Goal: Task Accomplishment & Management: Manage account settings

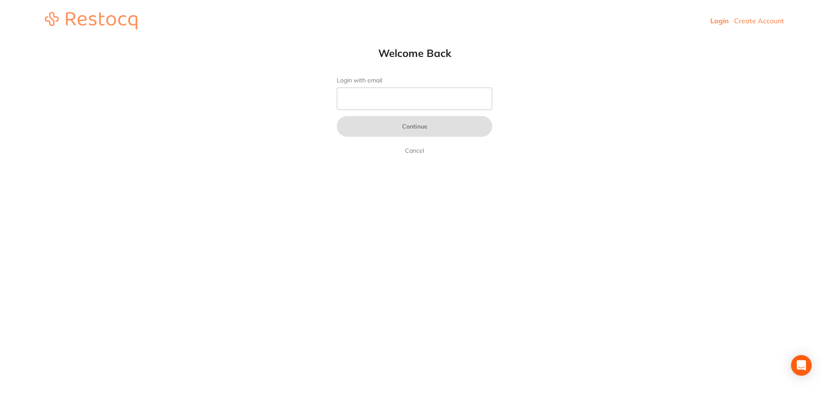
click at [404, 85] on form "Login with email Continue Cancel" at bounding box center [414, 116] width 155 height 79
click at [407, 96] on input "Login with email" at bounding box center [414, 99] width 155 height 22
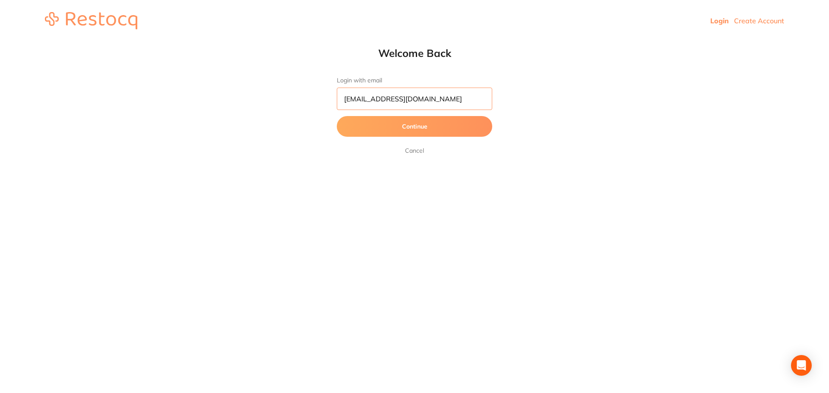
type input "[EMAIL_ADDRESS][DOMAIN_NAME]"
click at [337, 116] on button "Continue" at bounding box center [414, 126] width 155 height 21
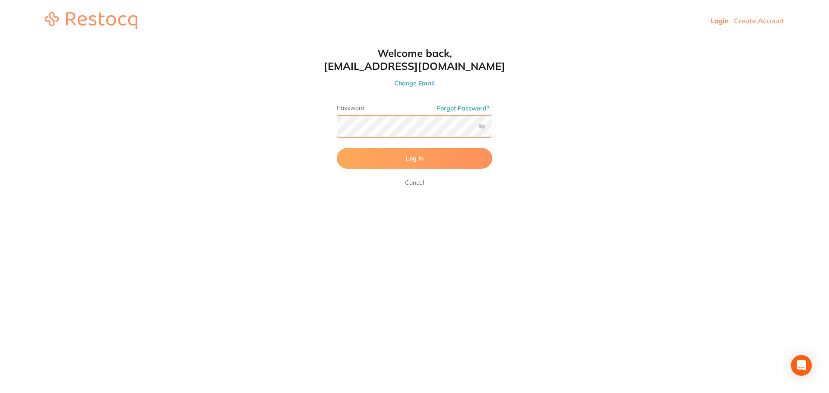
click at [337, 148] on button "Log In" at bounding box center [414, 158] width 155 height 21
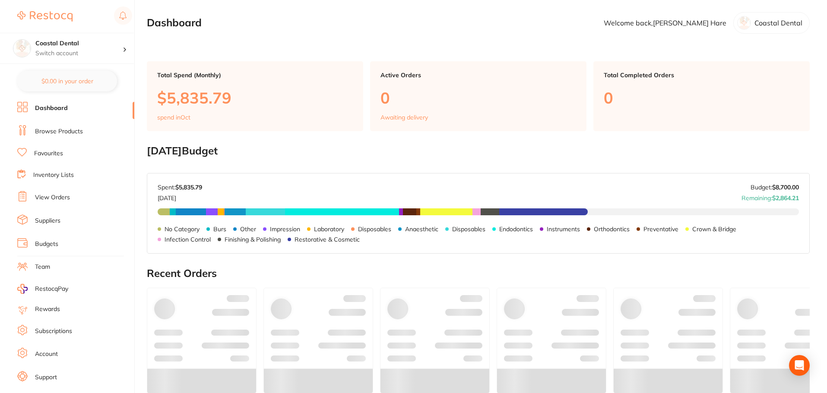
click at [51, 131] on link "Browse Products" at bounding box center [59, 131] width 48 height 9
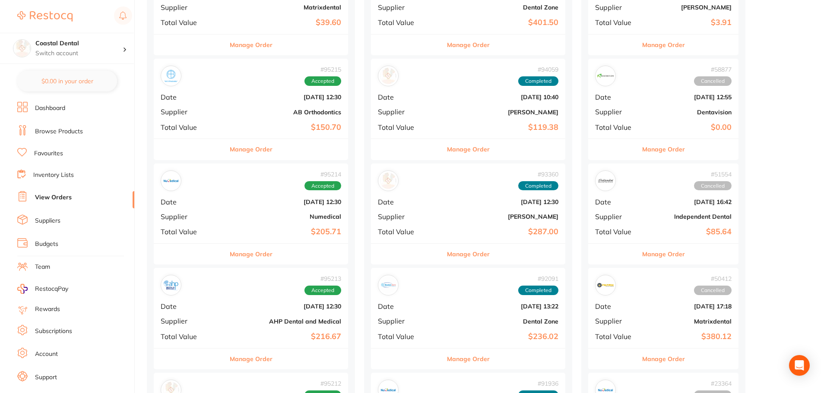
scroll to position [173, 0]
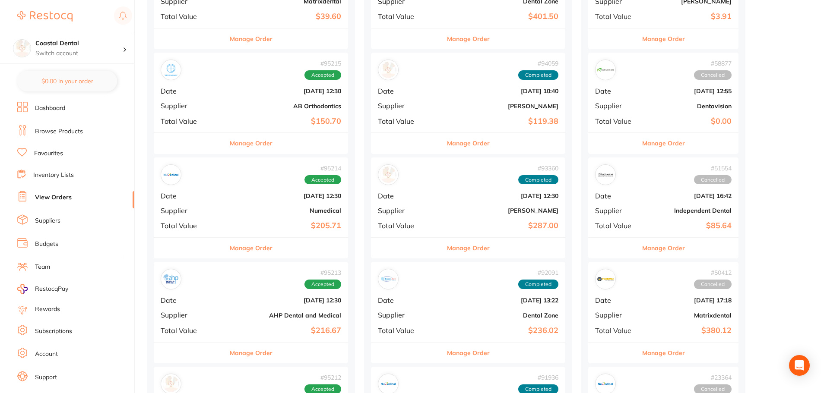
click at [224, 201] on div "# 95214 Accepted Date [DATE] 12:30 Supplier Numedical Total Value $205.71" at bounding box center [251, 198] width 194 height 80
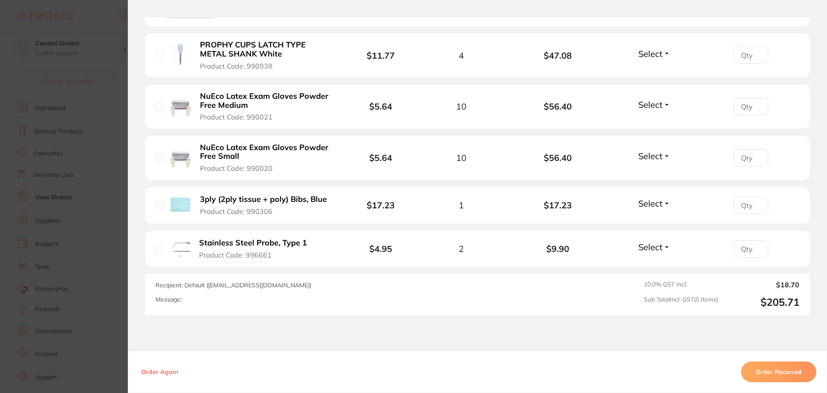
scroll to position [259, 0]
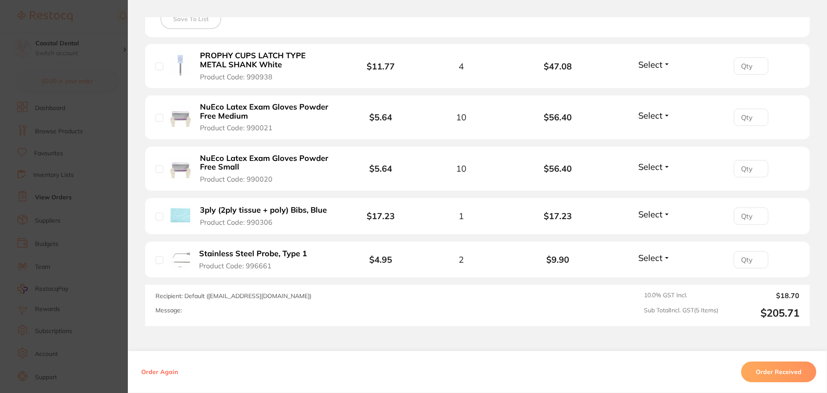
click at [115, 227] on section "Order ID: Restocq- 95214 Order Information Accepted Order Order Date [DATE] 12:…" at bounding box center [413, 196] width 827 height 393
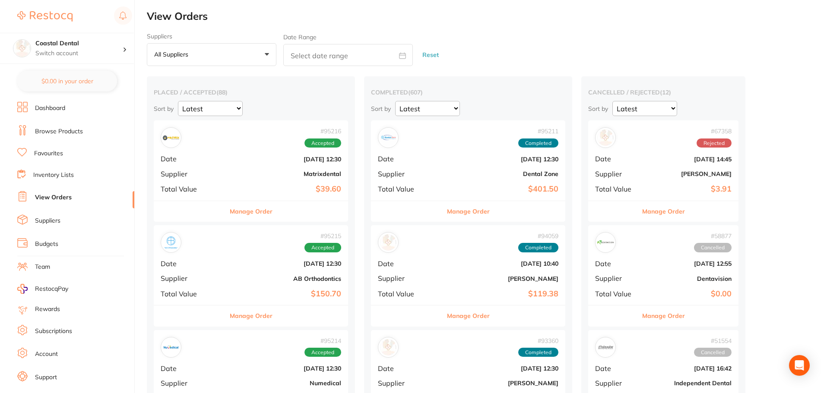
click at [231, 177] on b "Matrixdental" at bounding box center [283, 173] width 116 height 7
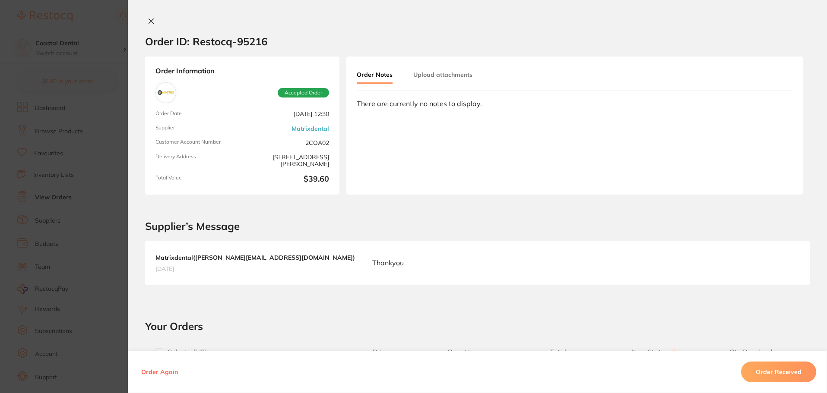
scroll to position [239, 0]
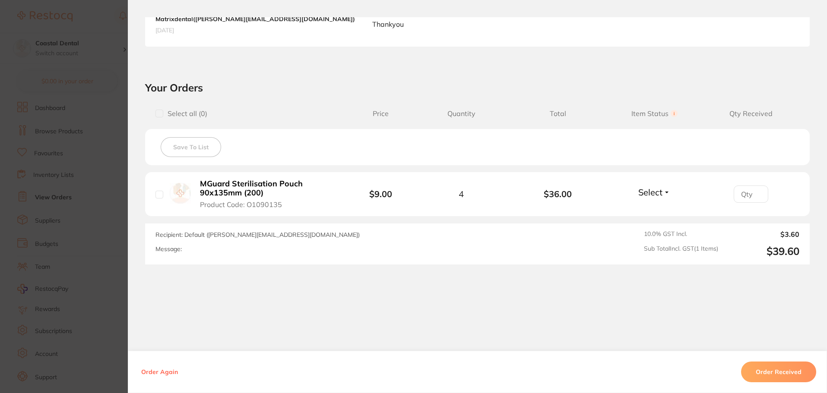
click at [791, 375] on button "Order Received" at bounding box center [778, 372] width 75 height 21
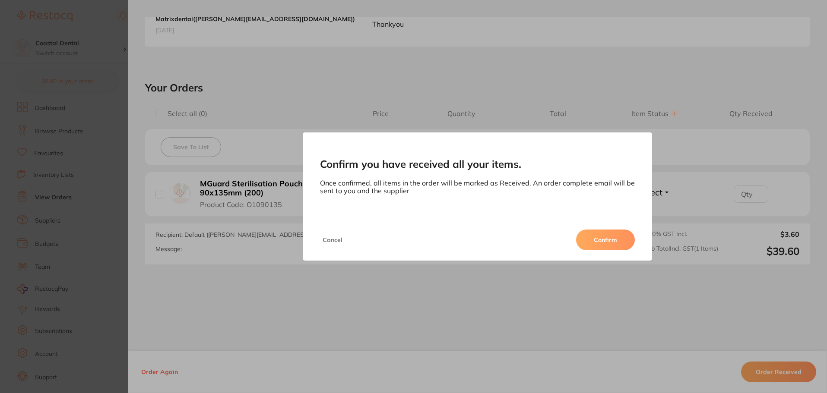
click at [566, 241] on div "Cancel Confirm" at bounding box center [478, 239] width 350 height 41
drag, startPoint x: 621, startPoint y: 248, endPoint x: 316, endPoint y: 242, distance: 304.8
click at [621, 247] on button "Confirm" at bounding box center [605, 240] width 59 height 21
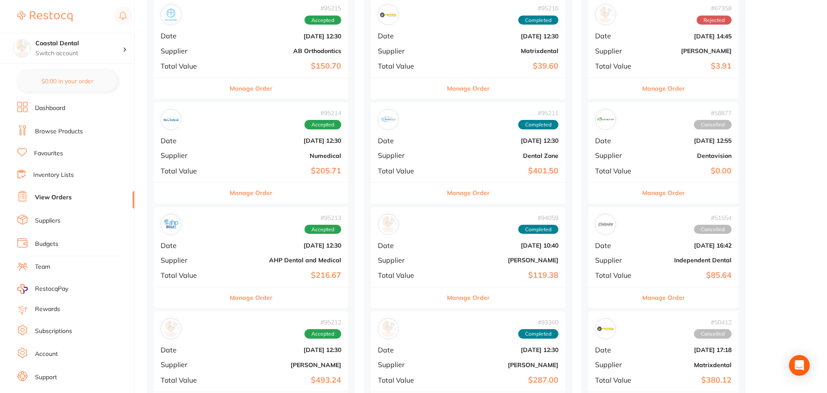
scroll to position [173, 0]
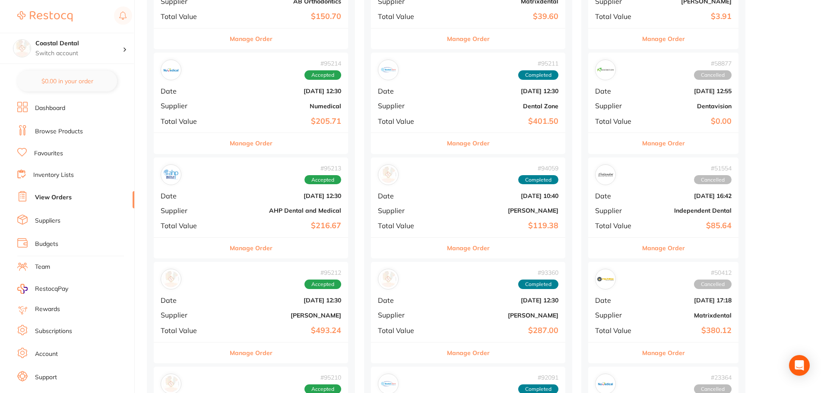
click at [239, 205] on div "# 95213 Accepted Date [DATE] 12:30 Supplier AHP Dental and Medical Total Value …" at bounding box center [251, 198] width 194 height 80
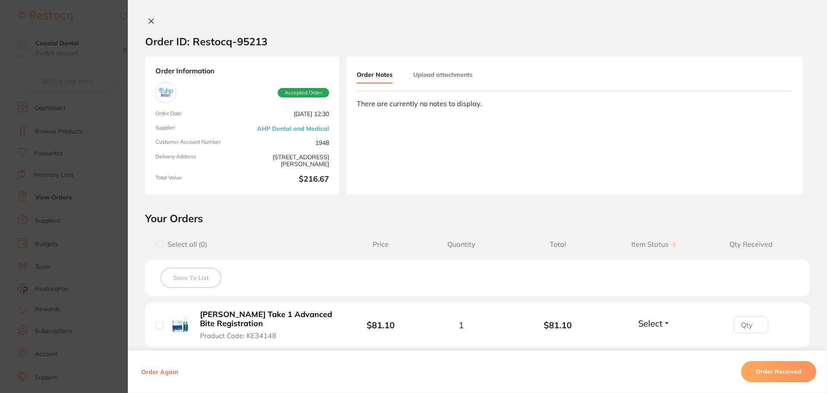
scroll to position [216, 0]
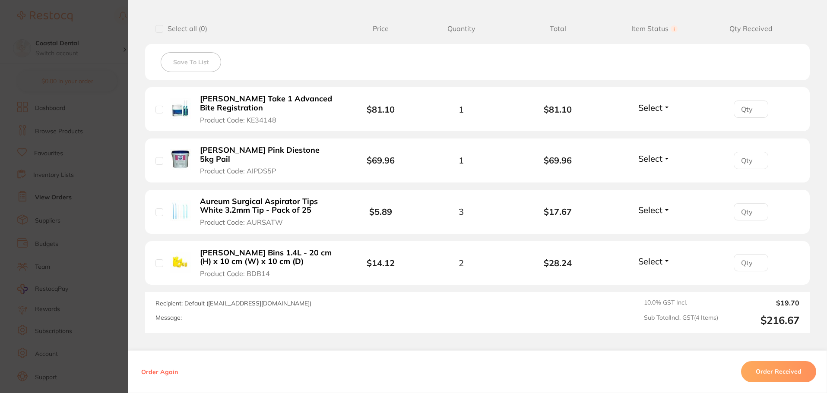
click at [767, 371] on button "Order Received" at bounding box center [778, 372] width 75 height 21
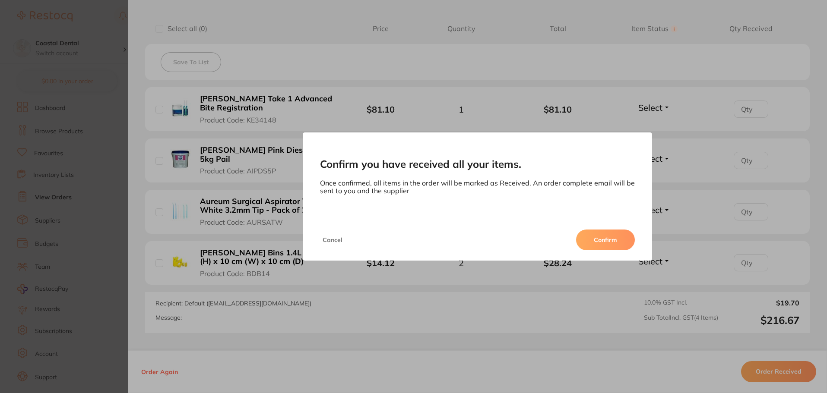
click at [611, 244] on button "Confirm" at bounding box center [605, 240] width 59 height 21
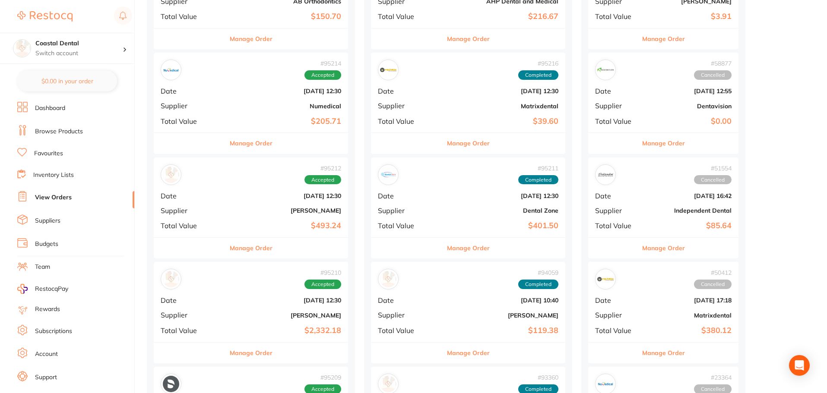
click at [247, 211] on b "[PERSON_NAME]" at bounding box center [283, 210] width 116 height 7
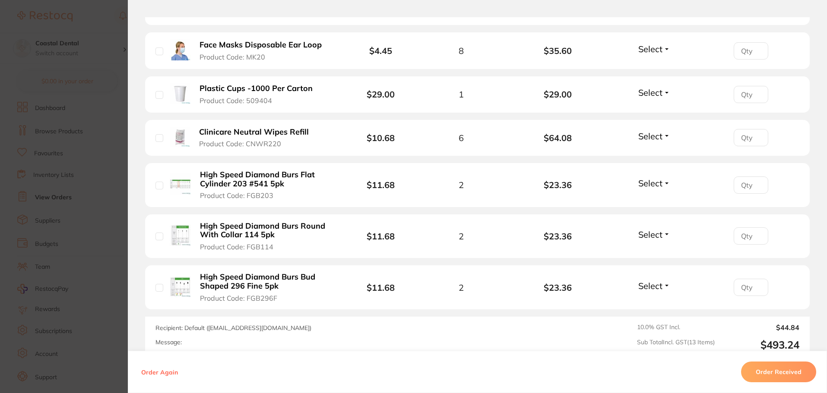
scroll to position [689, 0]
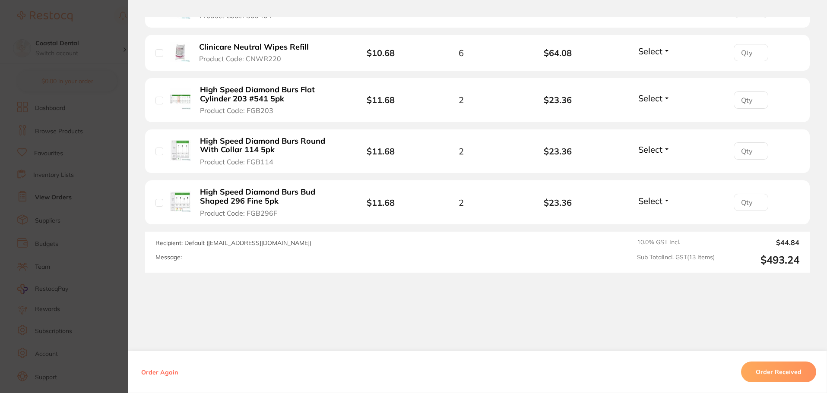
click at [781, 370] on button "Order Received" at bounding box center [778, 372] width 75 height 21
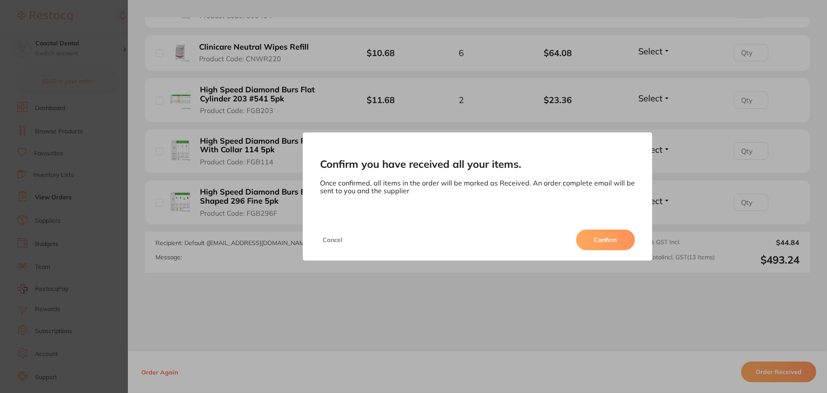
click at [621, 249] on button "Confirm" at bounding box center [605, 240] width 59 height 21
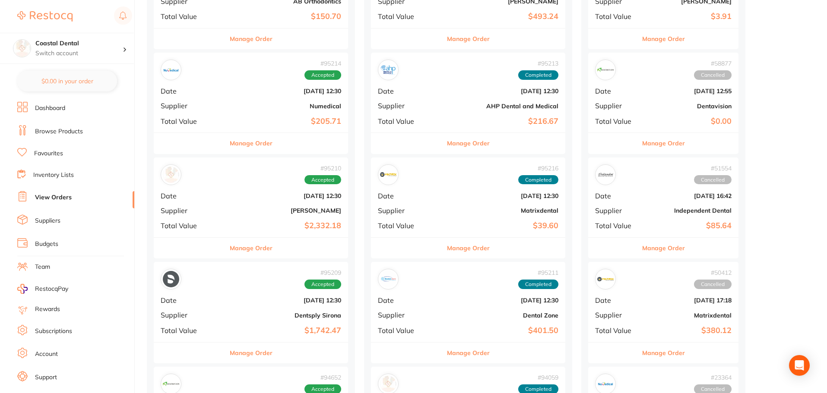
click at [276, 16] on b "$150.70" at bounding box center [283, 16] width 116 height 9
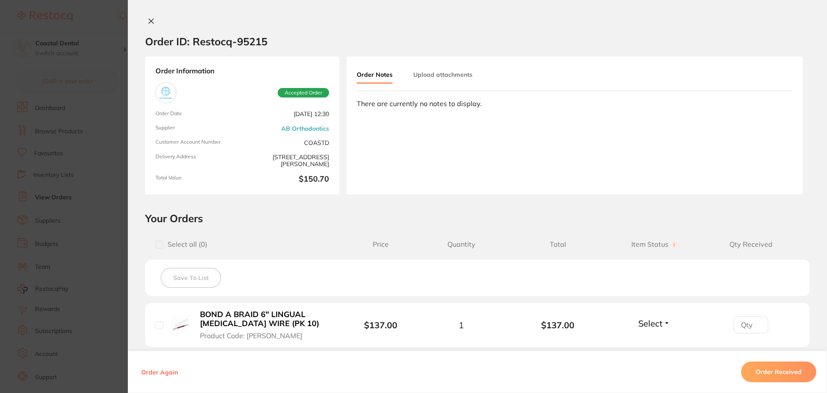
click at [764, 363] on button "Order Received" at bounding box center [778, 372] width 75 height 21
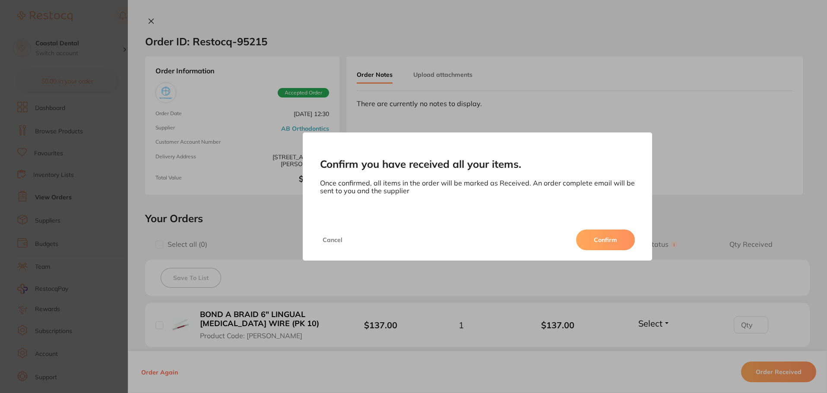
click at [618, 239] on button "Confirm" at bounding box center [605, 240] width 59 height 21
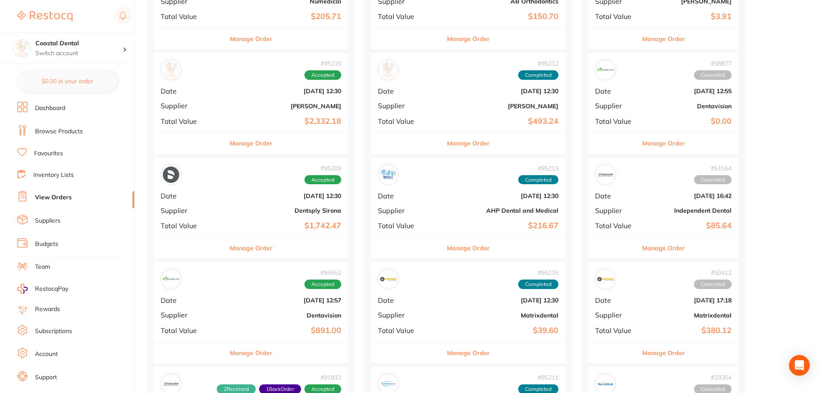
click at [238, 101] on div "# 95210 Accepted Date [DATE] 12:30 Supplier [PERSON_NAME] Total Value $2,332.18" at bounding box center [251, 93] width 194 height 80
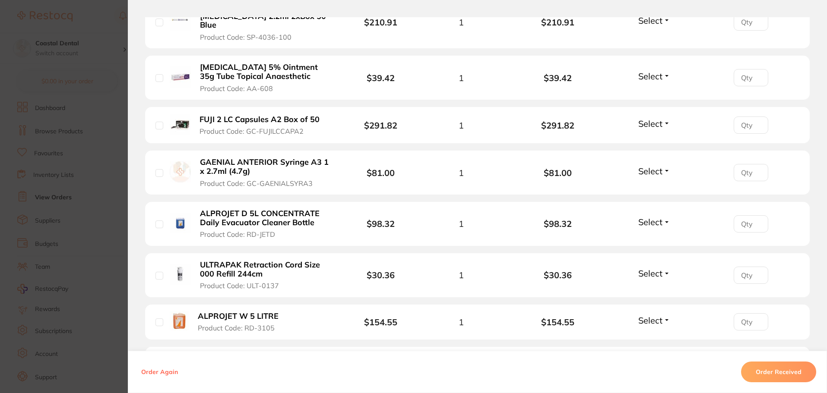
scroll to position [986, 0]
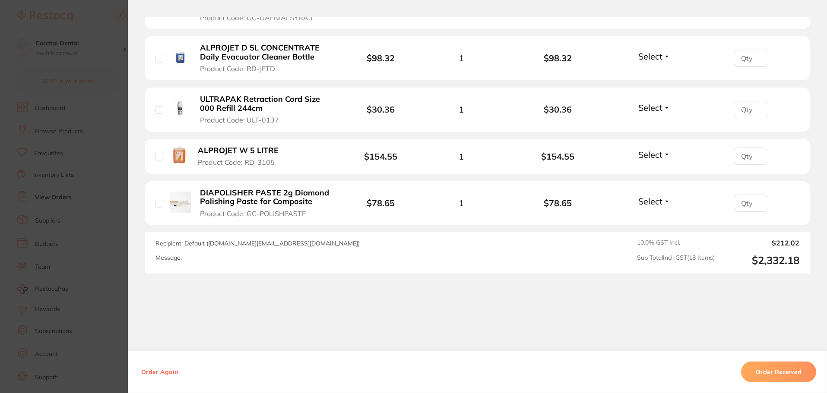
click at [123, 234] on section "Order ID: Restocq- 95210 Order Information Accepted Order Order Date [DATE] 12:…" at bounding box center [413, 196] width 827 height 393
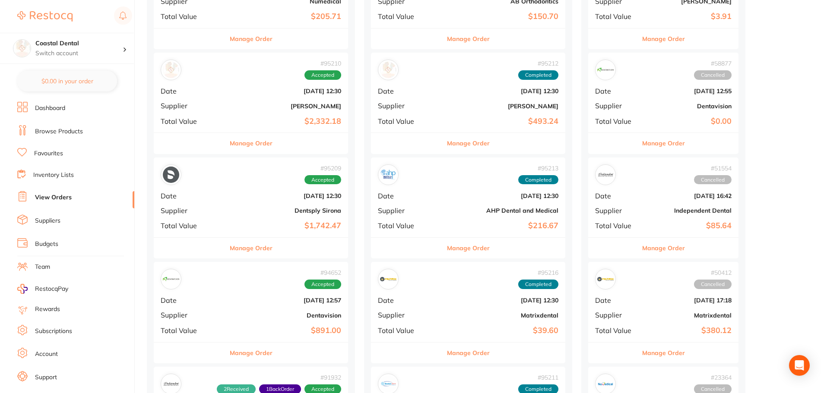
click at [246, 299] on b "[DATE] 12:57" at bounding box center [283, 300] width 116 height 7
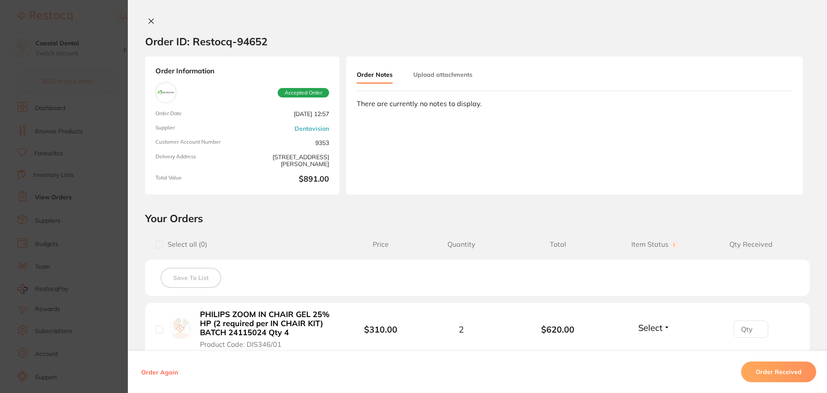
scroll to position [200, 0]
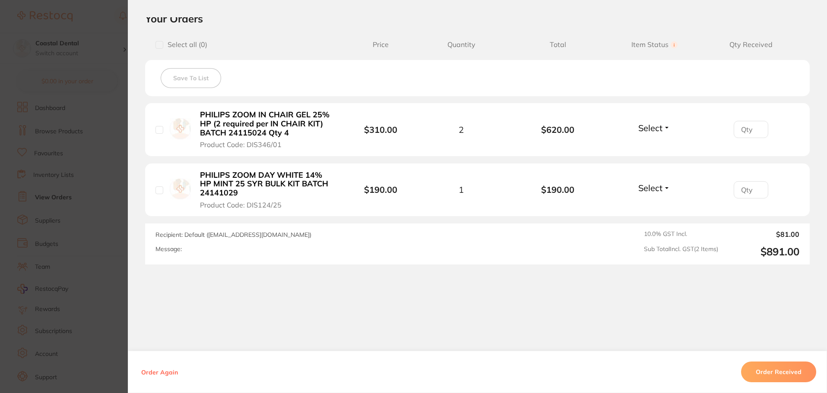
click at [798, 373] on button "Order Received" at bounding box center [778, 372] width 75 height 21
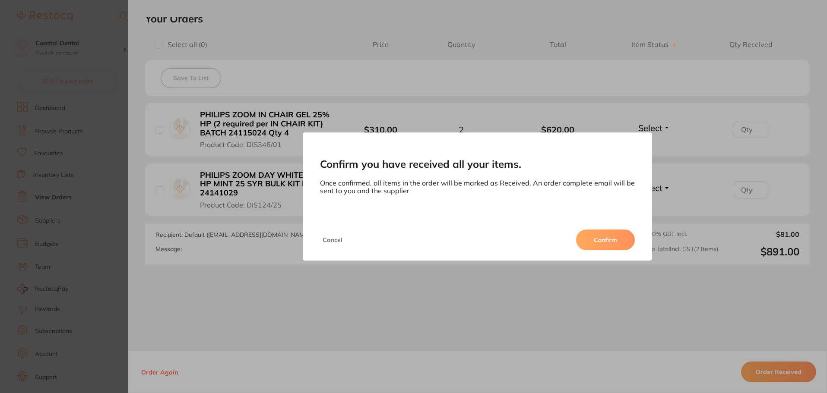
click at [590, 237] on button "Confirm" at bounding box center [605, 240] width 59 height 21
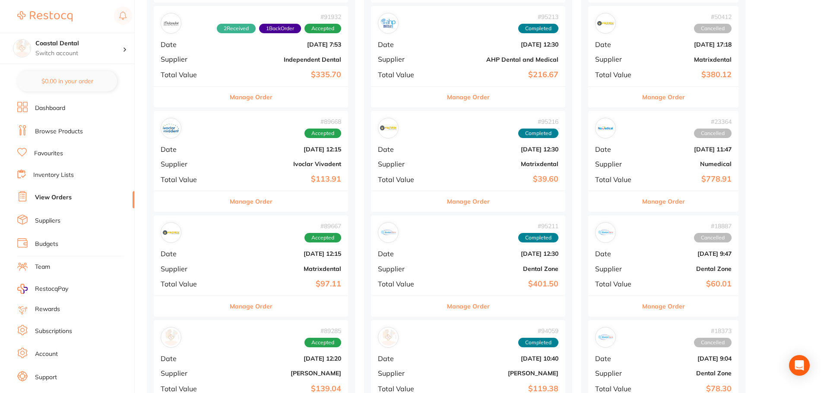
scroll to position [475, 0]
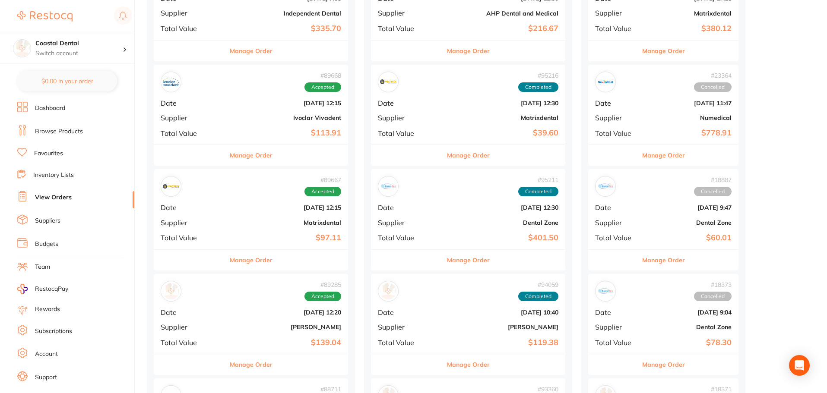
click at [227, 220] on b "Matrixdental" at bounding box center [283, 222] width 116 height 7
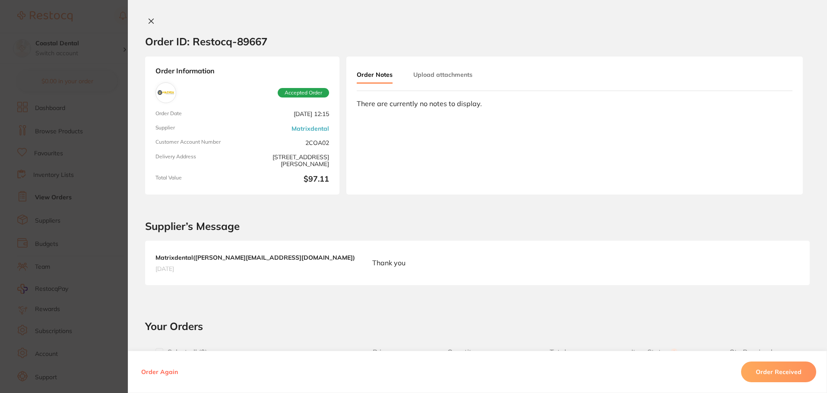
click at [120, 231] on section "Order ID: Restocq- 89667 Order Information Accepted Order Order Date [DATE] 12:…" at bounding box center [413, 196] width 827 height 393
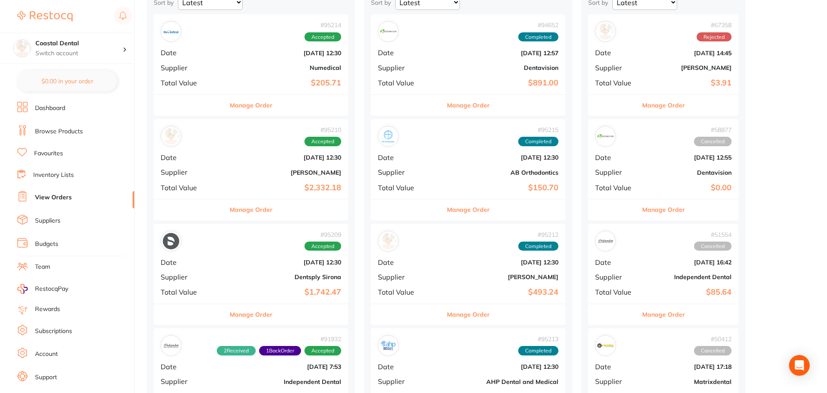
scroll to position [86, 0]
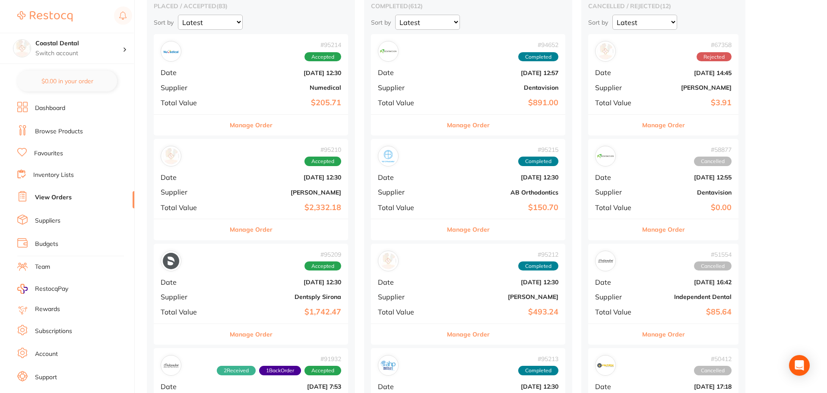
click at [237, 287] on div "# 95209 Accepted Date [DATE] 12:30 Supplier Dentsply Sirona Total Value $1,742.…" at bounding box center [251, 284] width 194 height 80
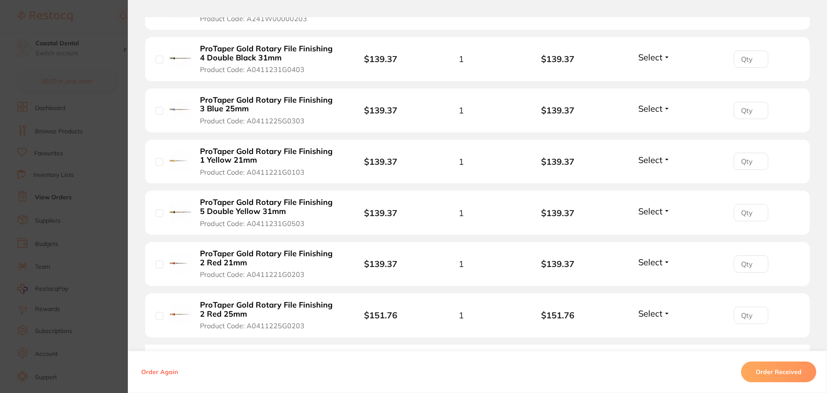
scroll to position [644, 0]
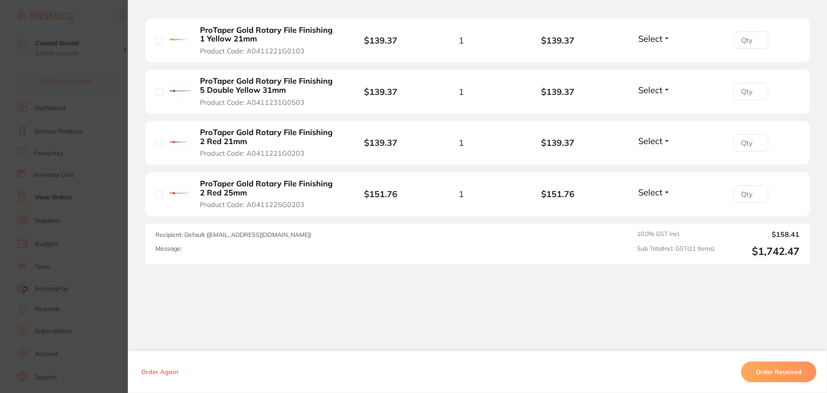
click at [117, 227] on section "Order ID: Restocq- 95209 Order Information Accepted Order Order Date [DATE] 12:…" at bounding box center [413, 196] width 827 height 393
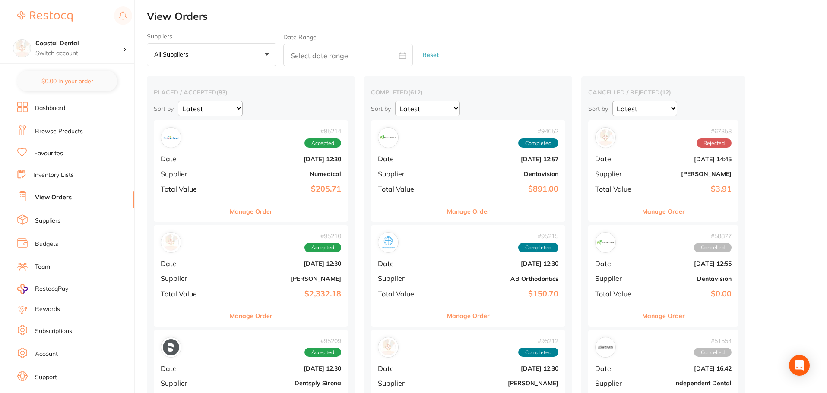
click at [233, 255] on div "# 95210 Accepted Date [DATE] 12:30 Supplier [PERSON_NAME] Total Value $2,332.18" at bounding box center [251, 265] width 194 height 80
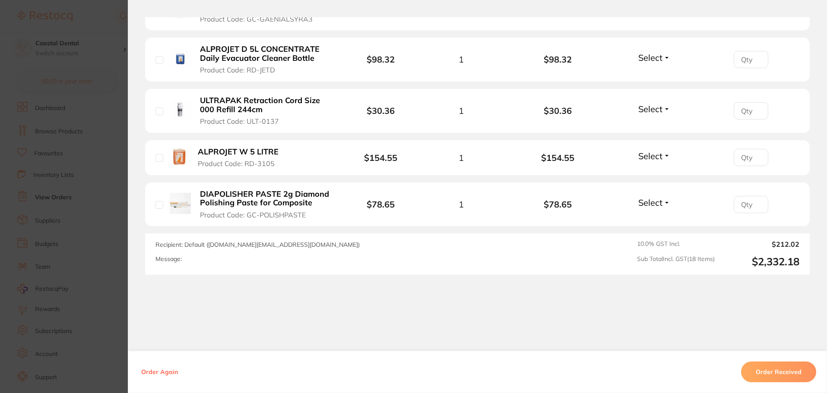
scroll to position [986, 0]
click at [114, 221] on section "Order ID: Restocq- 95210 Order Information Accepted Order Order Date [DATE] 12:…" at bounding box center [413, 196] width 827 height 393
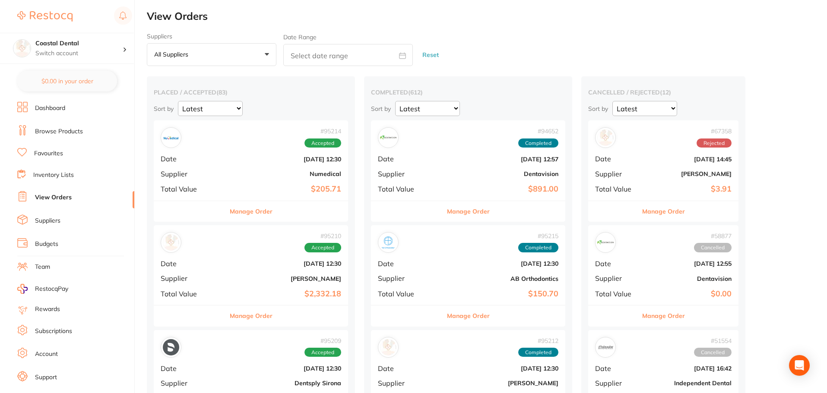
click at [237, 174] on b "Numedical" at bounding box center [283, 173] width 116 height 7
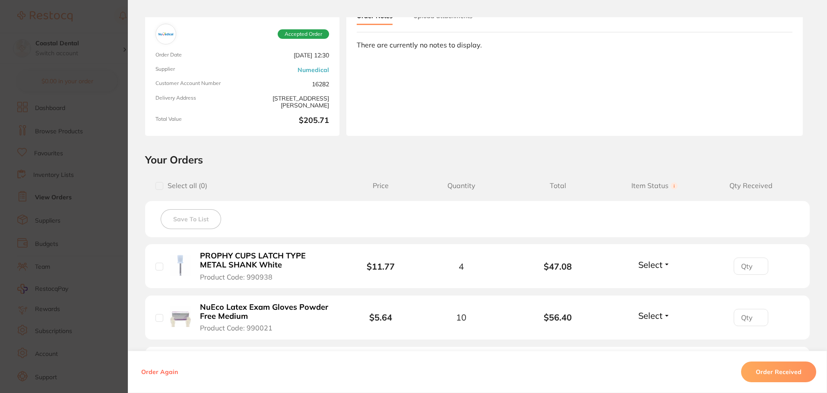
scroll to position [43, 0]
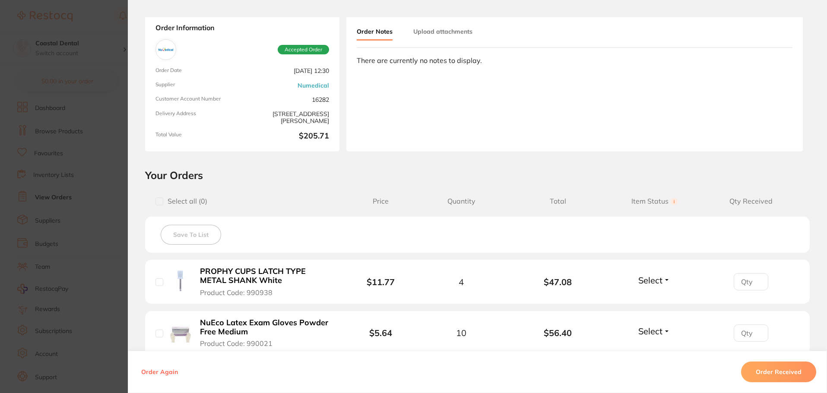
click at [103, 213] on section "Order ID: Restocq- 95214 Order Information Accepted Order Order Date [DATE] 12:…" at bounding box center [413, 196] width 827 height 393
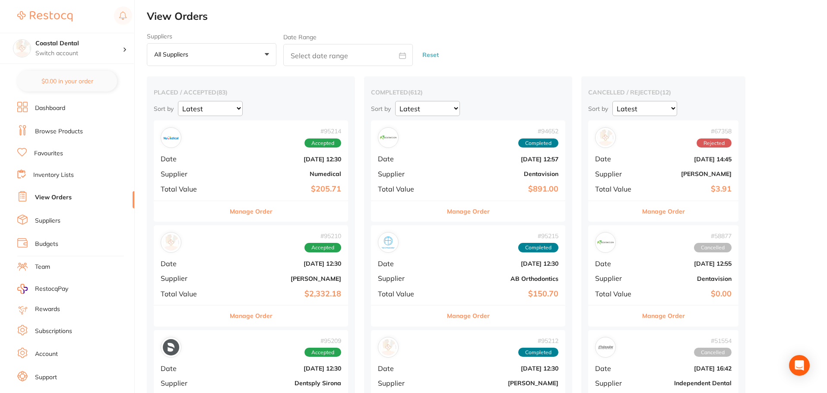
click at [51, 138] on li "Browse Products" at bounding box center [75, 131] width 117 height 13
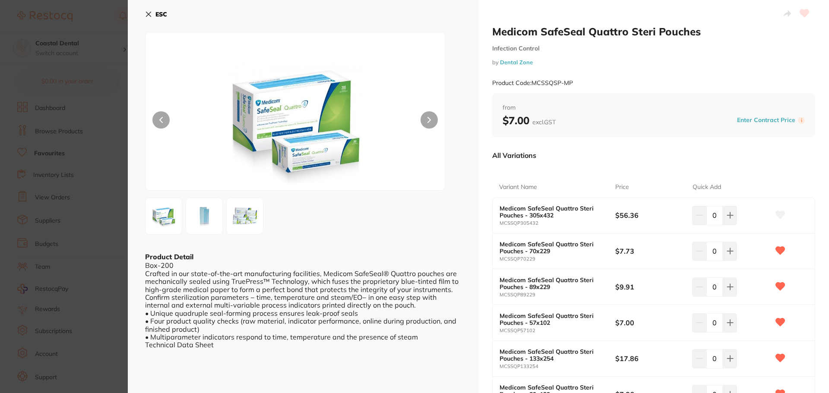
scroll to position [43, 0]
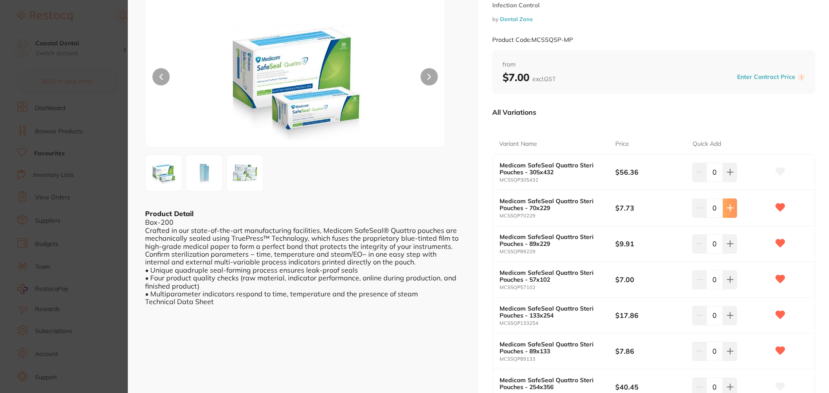
click at [732, 209] on button at bounding box center [729, 208] width 14 height 19
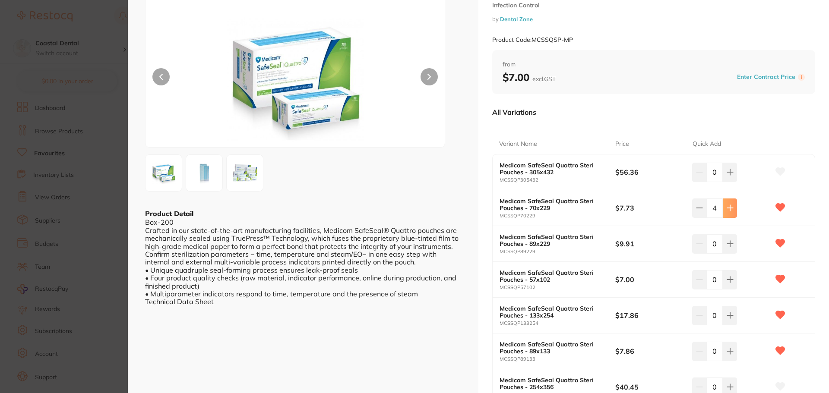
click at [732, 209] on button at bounding box center [729, 208] width 14 height 19
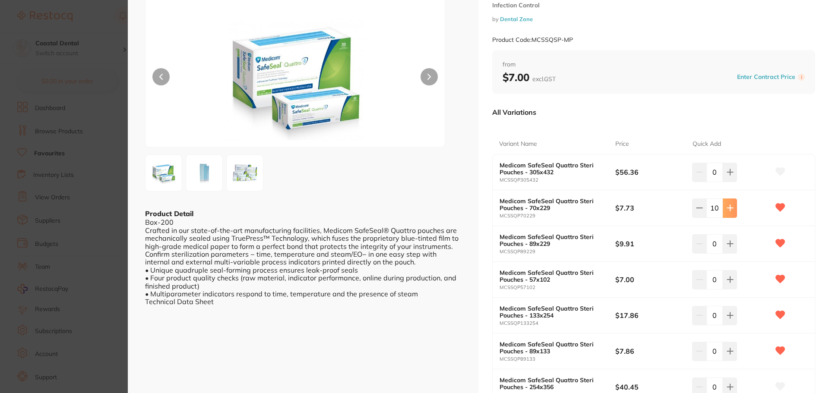
click at [729, 211] on icon at bounding box center [729, 208] width 7 height 7
type input "13"
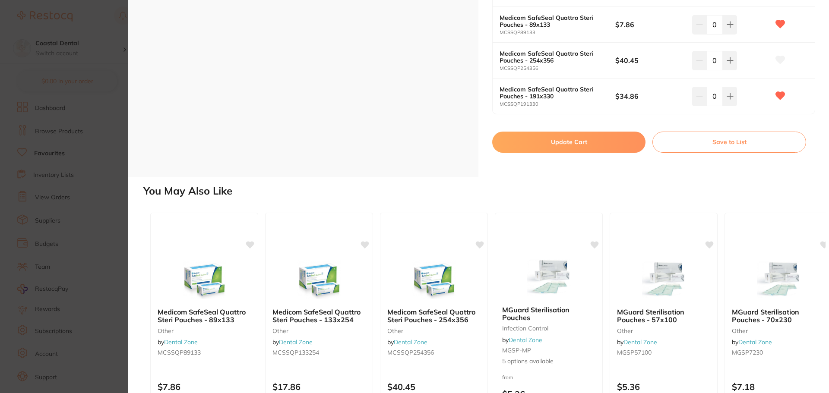
scroll to position [319, 0]
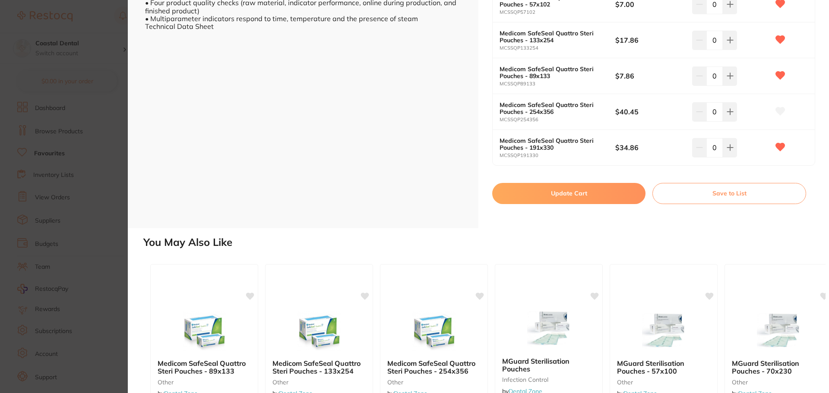
click at [611, 203] on button "Update Cart" at bounding box center [568, 193] width 153 height 21
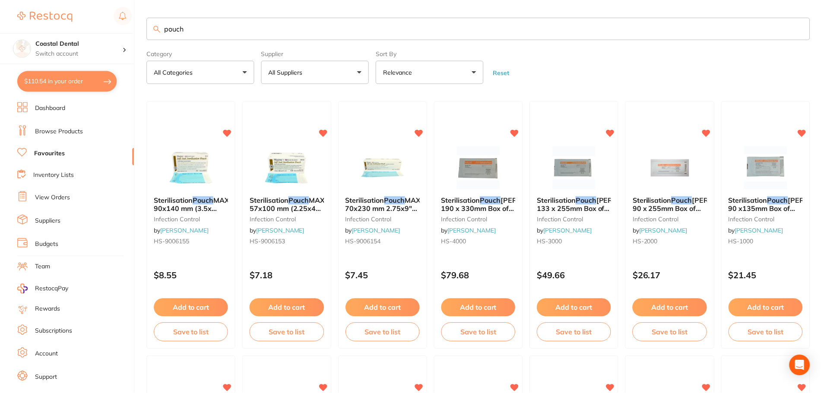
scroll to position [511, 0]
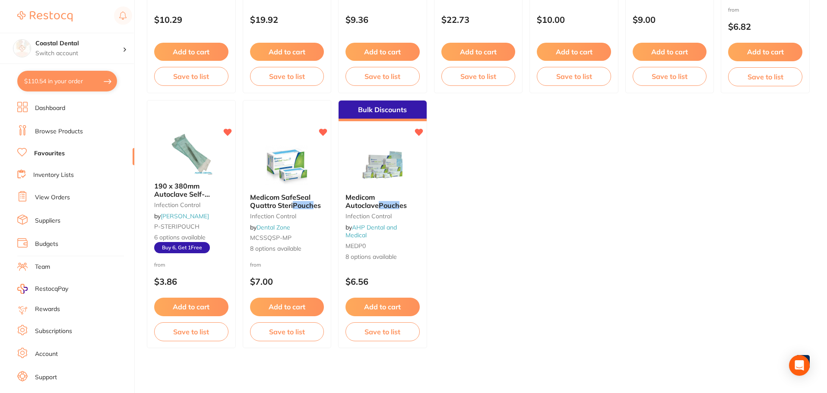
click at [31, 81] on button "$110.54 in your order" at bounding box center [67, 81] width 100 height 21
checkbox input "true"
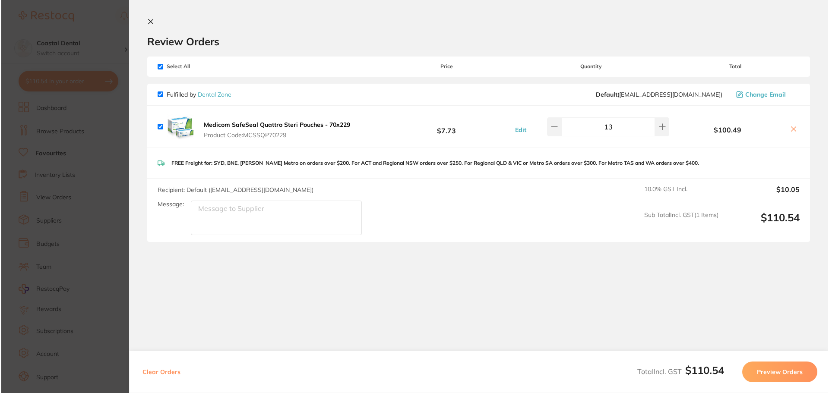
scroll to position [0, 0]
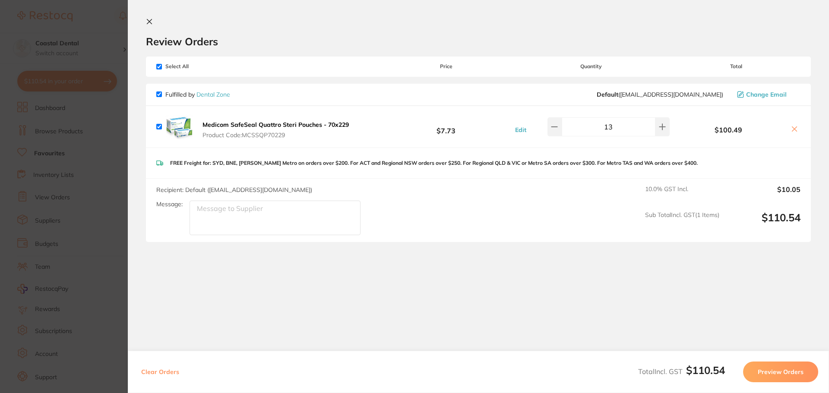
click at [113, 148] on section "Update RRP Set your pre negotiated price for this item. Item Agreed RRP (excl. …" at bounding box center [414, 196] width 829 height 393
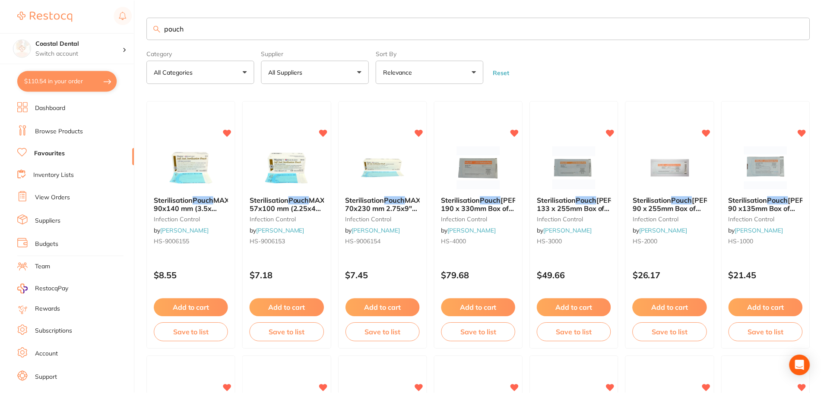
scroll to position [511, 0]
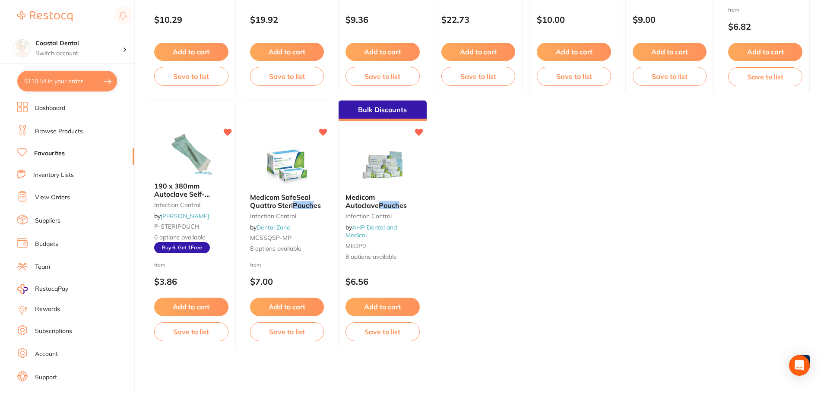
click at [54, 194] on link "View Orders" at bounding box center [52, 197] width 35 height 9
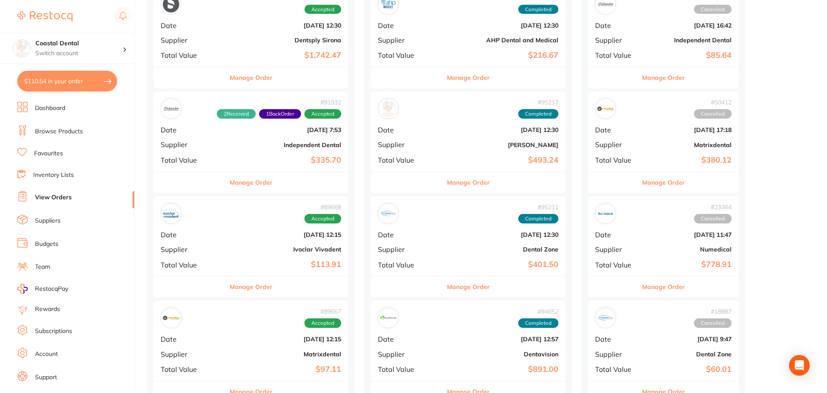
scroll to position [388, 0]
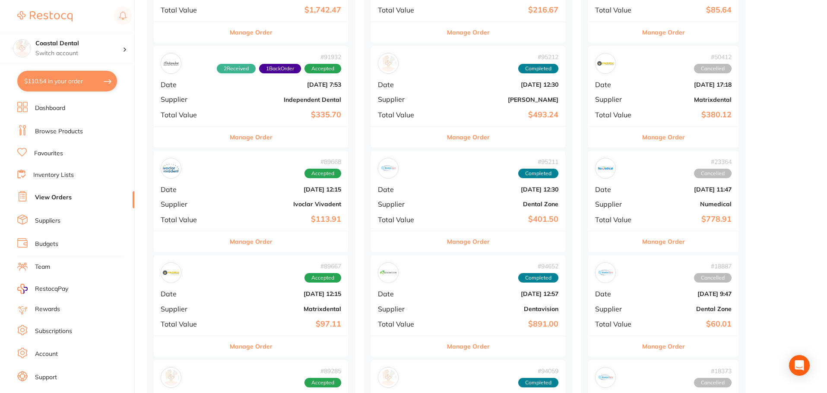
click at [430, 193] on div "# 95211 Completed Date Oct 1 2025, 12:30 Supplier Dental Zone Total Value $401.…" at bounding box center [468, 191] width 194 height 80
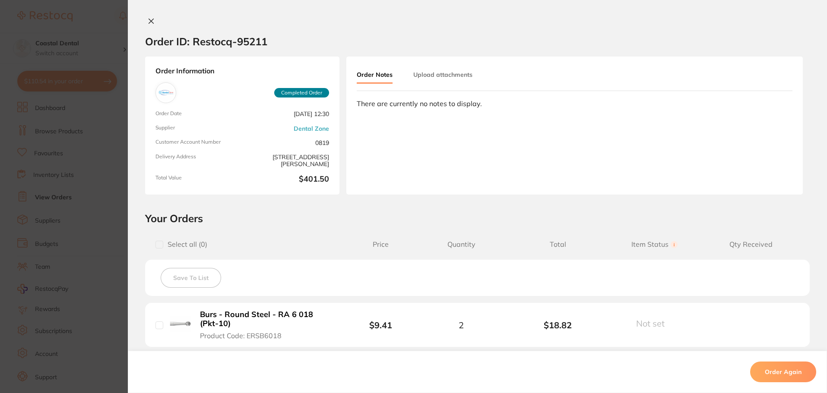
click at [151, 17] on div "Order ID: Restocq- 95211 Order Information Completed Order Order Date Oct 1 202…" at bounding box center [477, 196] width 699 height 393
click at [148, 21] on icon at bounding box center [151, 21] width 7 height 7
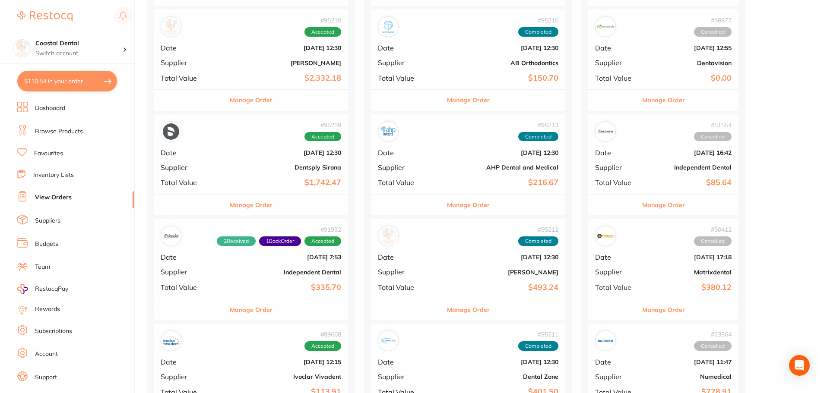
scroll to position [432, 0]
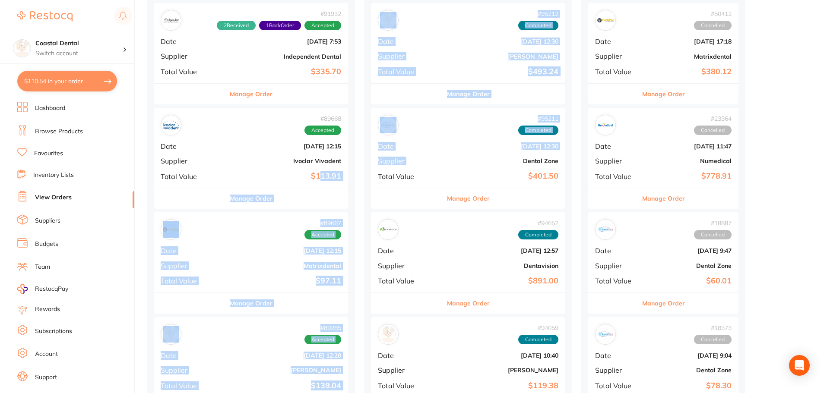
drag, startPoint x: 430, startPoint y: 157, endPoint x: 294, endPoint y: 169, distance: 136.5
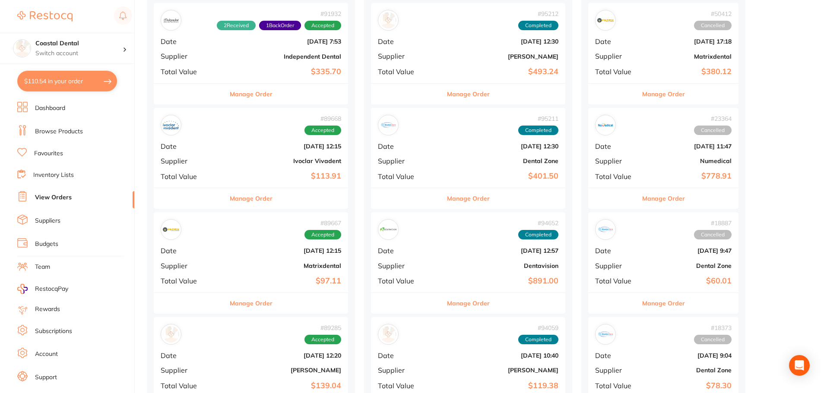
drag, startPoint x: 470, startPoint y: 196, endPoint x: 417, endPoint y: 198, distance: 53.1
click at [417, 198] on div "Manage Order" at bounding box center [468, 198] width 194 height 21
click at [392, 123] on section at bounding box center [413, 196] width 827 height 393
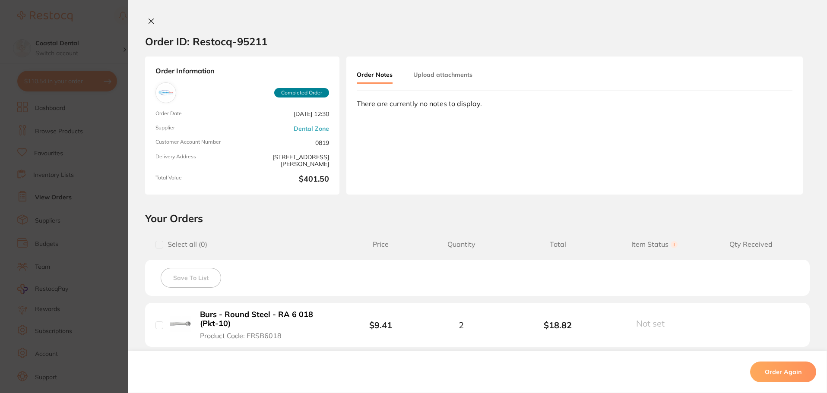
click at [120, 48] on section "Order ID: Restocq- 95211 Order Information Completed Order Order Date Oct 1 202…" at bounding box center [413, 196] width 827 height 393
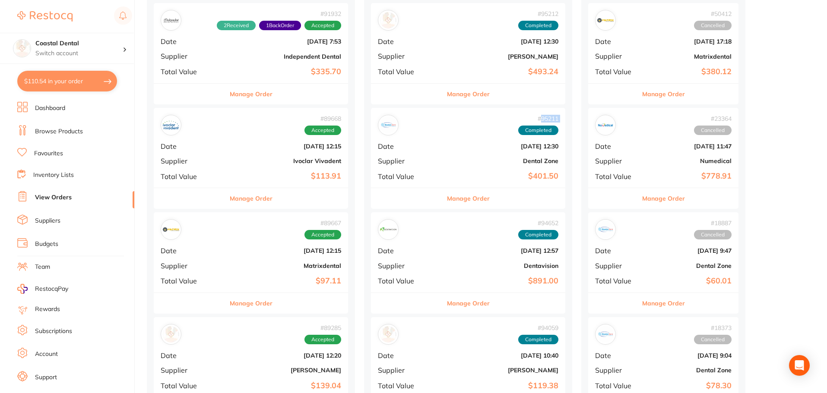
drag, startPoint x: 429, startPoint y: 122, endPoint x: 426, endPoint y: 132, distance: 10.9
click at [426, 132] on div "# 95211 Completed" at bounding box center [468, 125] width 180 height 21
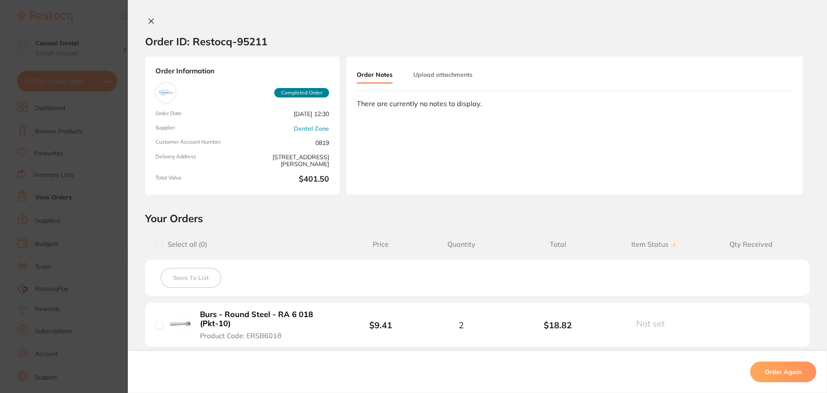
click at [153, 26] on button at bounding box center [151, 21] width 12 height 9
